Goal: Task Accomplishment & Management: Manage account settings

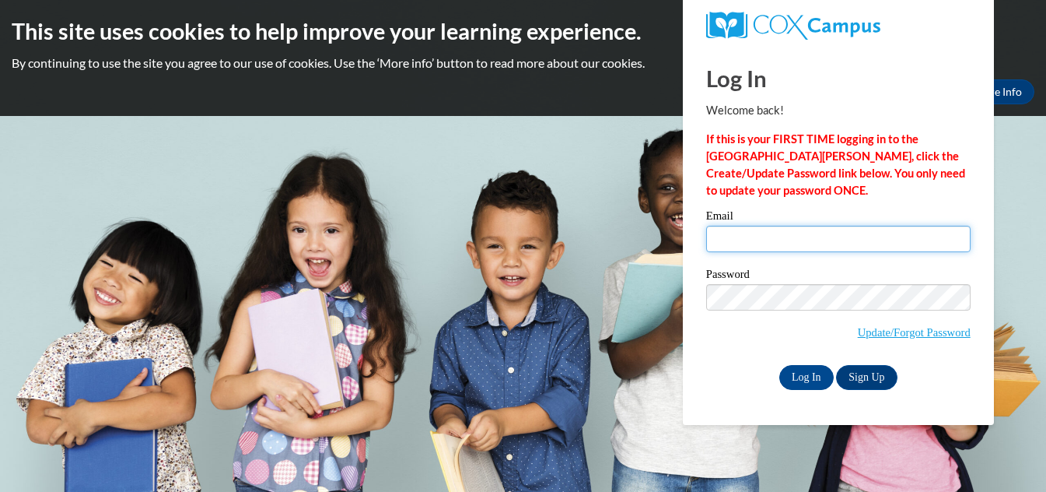
click at [738, 240] on input "Email" at bounding box center [838, 239] width 265 height 26
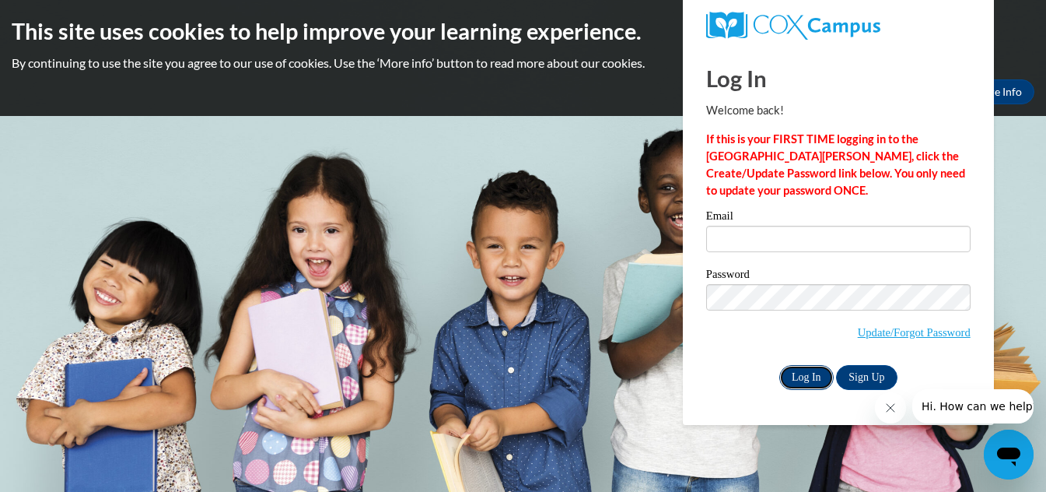
click at [794, 373] on input "Log In" at bounding box center [807, 377] width 54 height 25
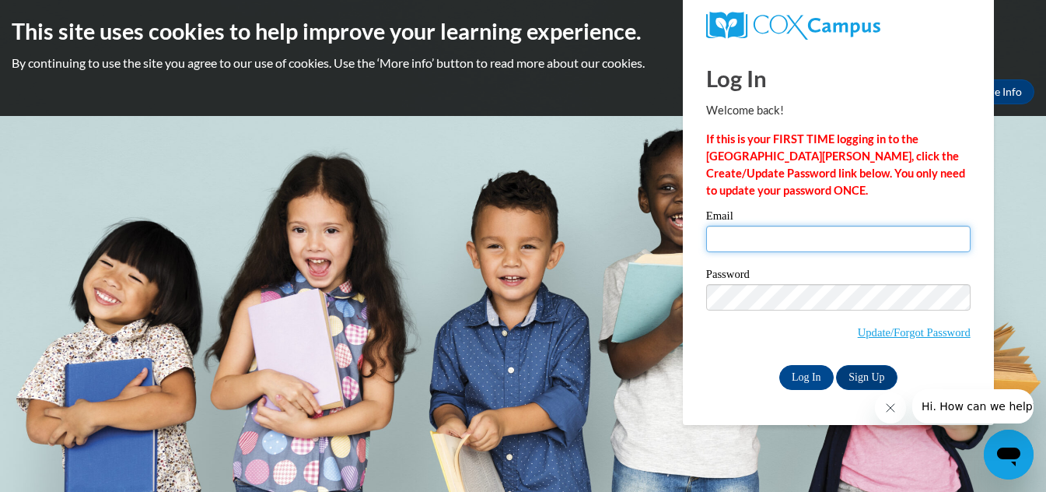
click at [783, 243] on input "Email" at bounding box center [838, 239] width 265 height 26
type input "holmesyolante@ymail.com"
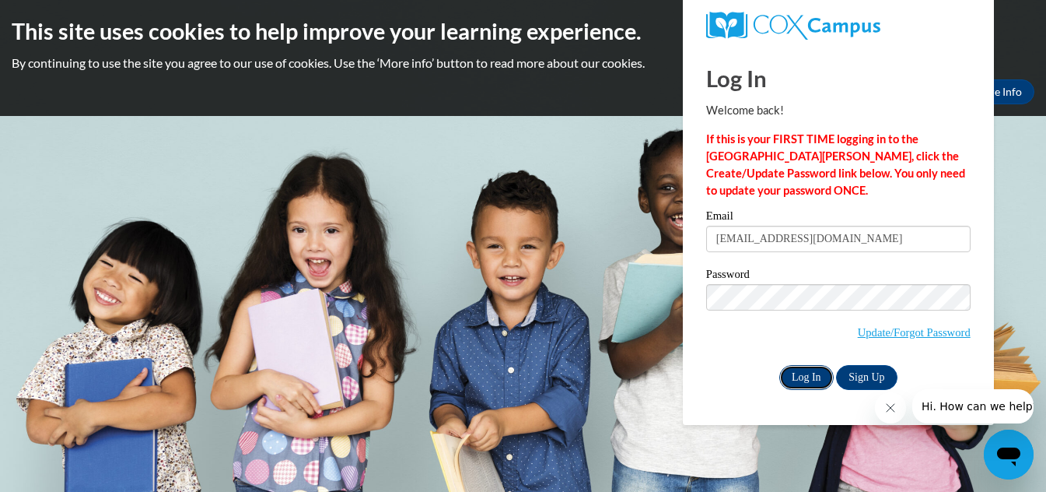
click at [804, 377] on input "Log In" at bounding box center [807, 377] width 54 height 25
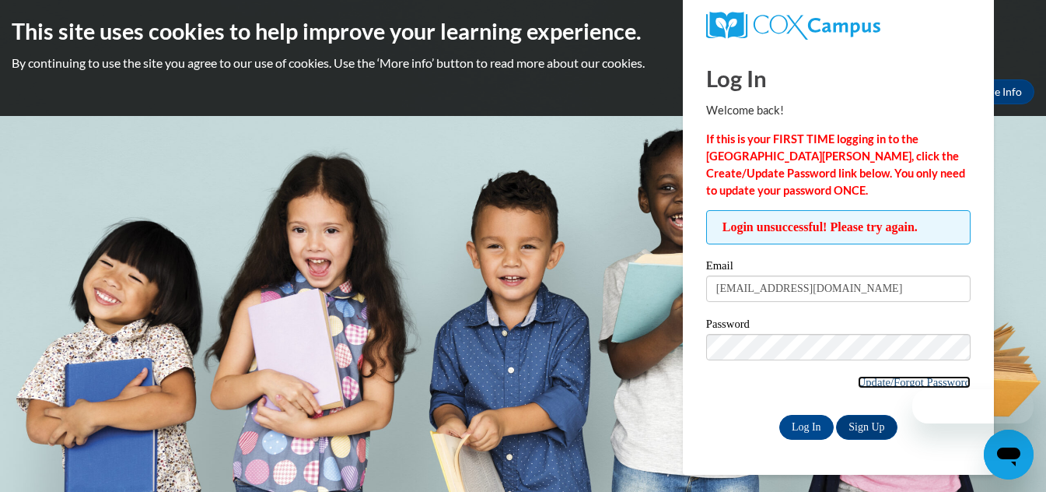
click at [888, 382] on link "Update/Forgot Password" at bounding box center [914, 382] width 113 height 12
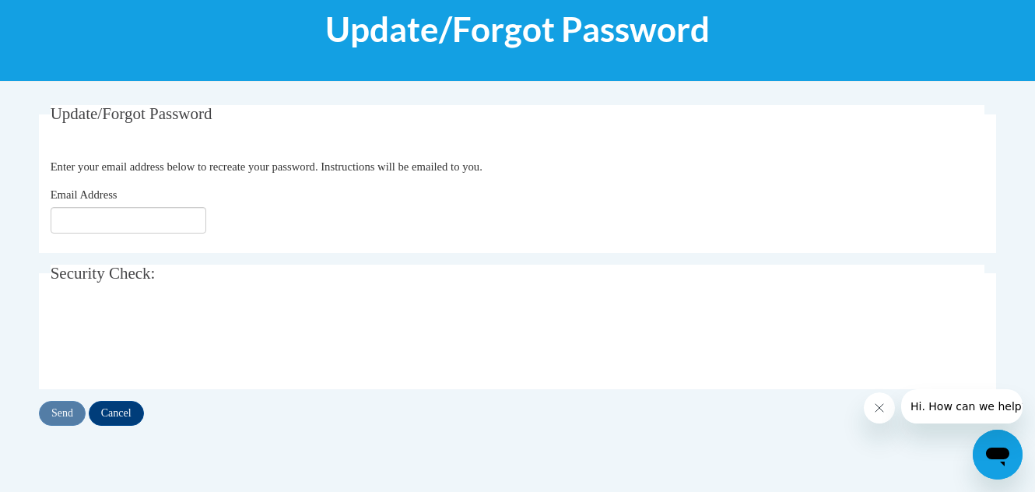
scroll to position [234, 0]
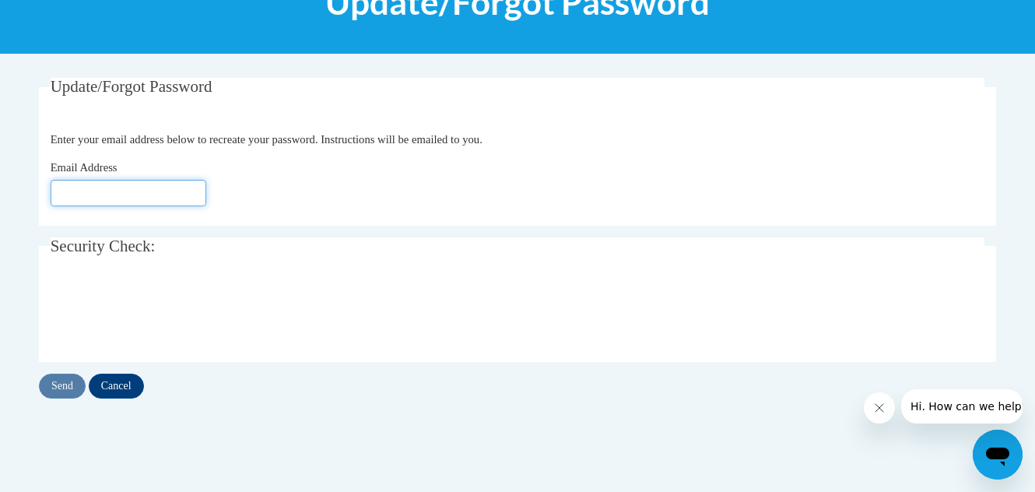
click at [89, 193] on input "Email Address" at bounding box center [129, 193] width 156 height 26
type input "holmesyolante@ymail.com"
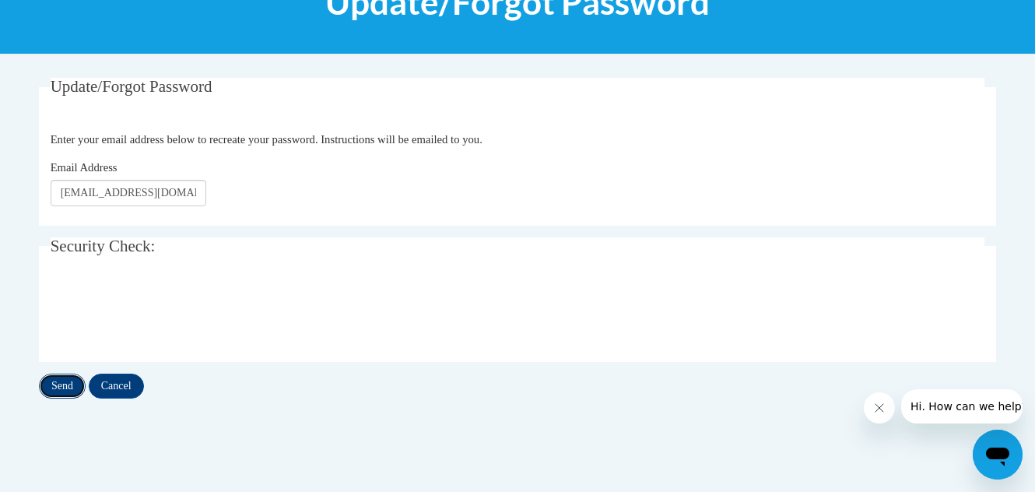
click at [67, 387] on input "Send" at bounding box center [62, 385] width 47 height 25
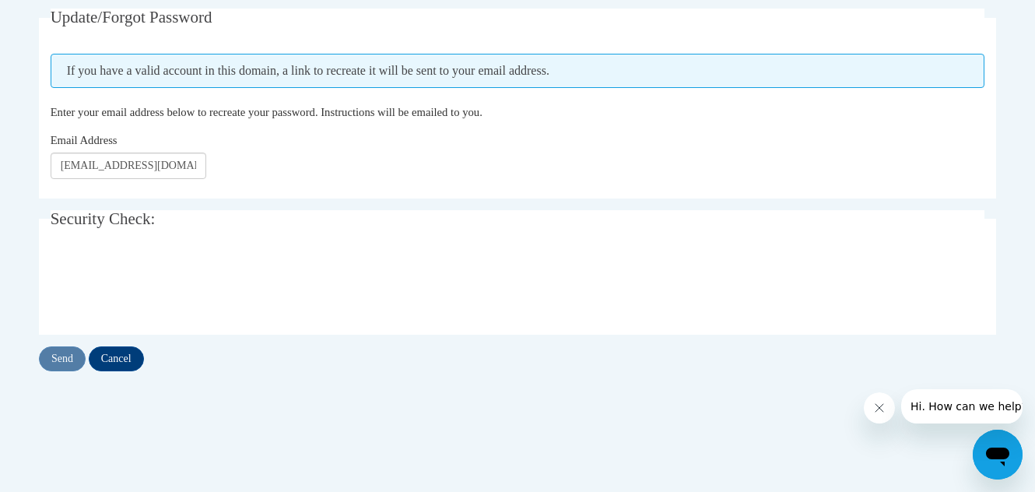
scroll to position [317, 0]
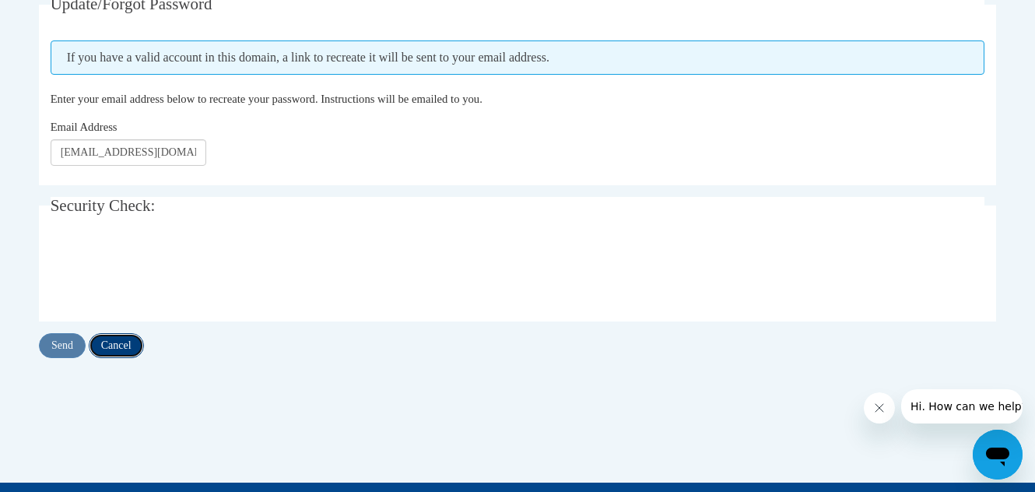
click at [137, 339] on input "Cancel" at bounding box center [116, 345] width 55 height 25
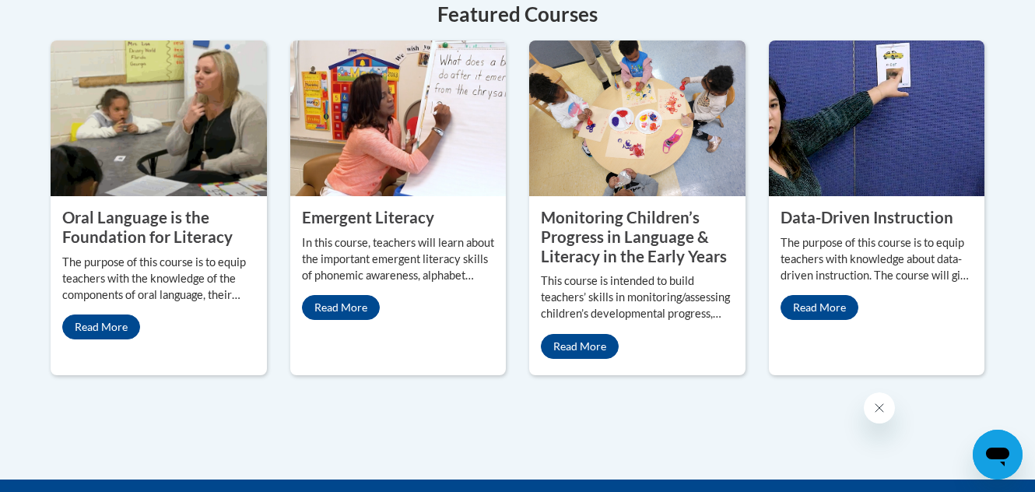
scroll to position [212, 0]
